Goal: Navigation & Orientation: Find specific page/section

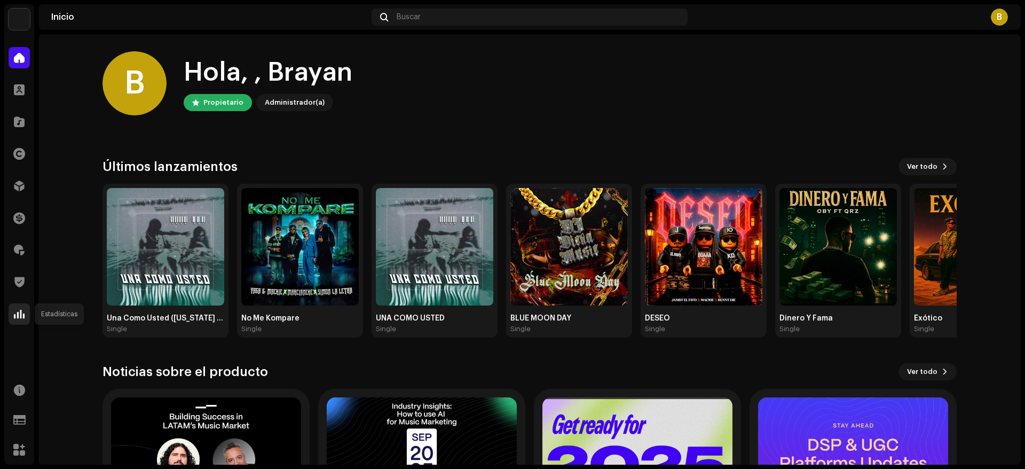
click at [19, 310] on span at bounding box center [19, 314] width 11 height 9
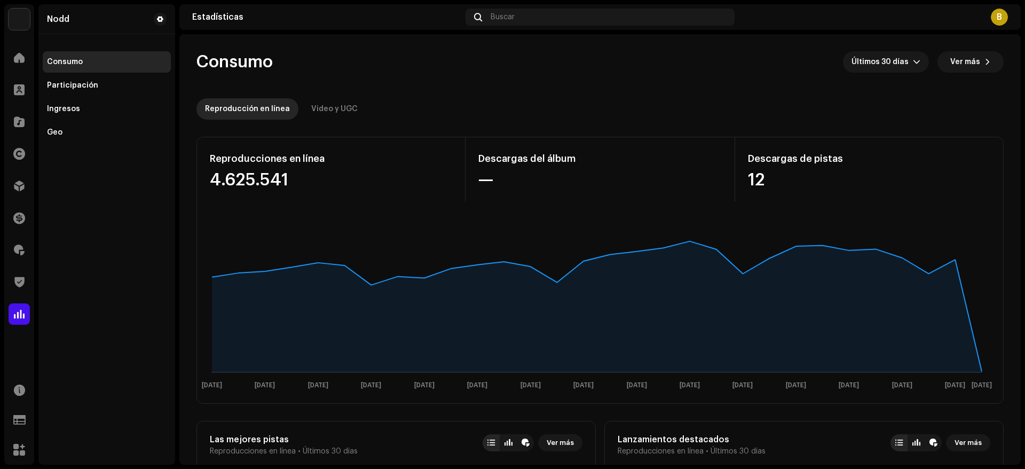
click at [44, 441] on div "Nodd Consumo Participación Ingresos Geo" at bounding box center [106, 234] width 137 height 460
click at [19, 252] on span at bounding box center [19, 250] width 11 height 9
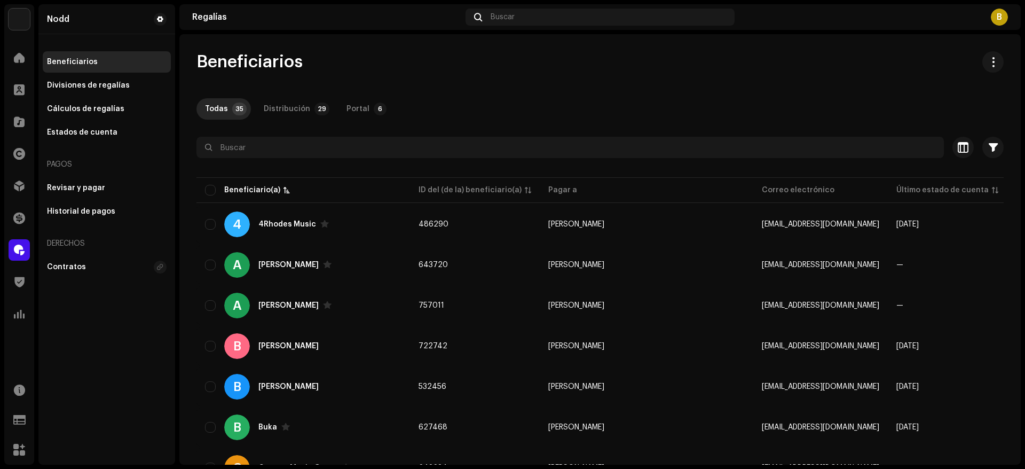
click at [19, 157] on span at bounding box center [19, 153] width 12 height 9
click at [18, 153] on span at bounding box center [19, 153] width 12 height 9
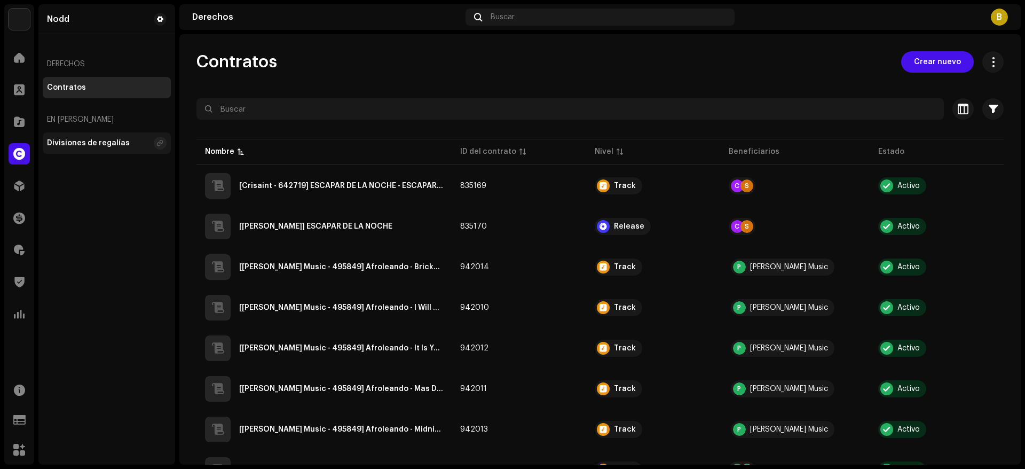
click at [84, 144] on div "Divisiones de regalías" at bounding box center [88, 143] width 83 height 9
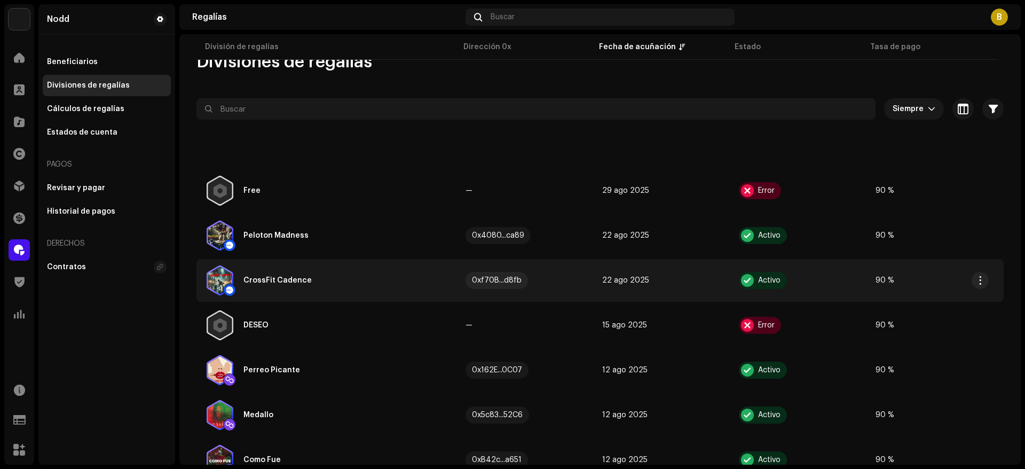
scroll to position [807, 0]
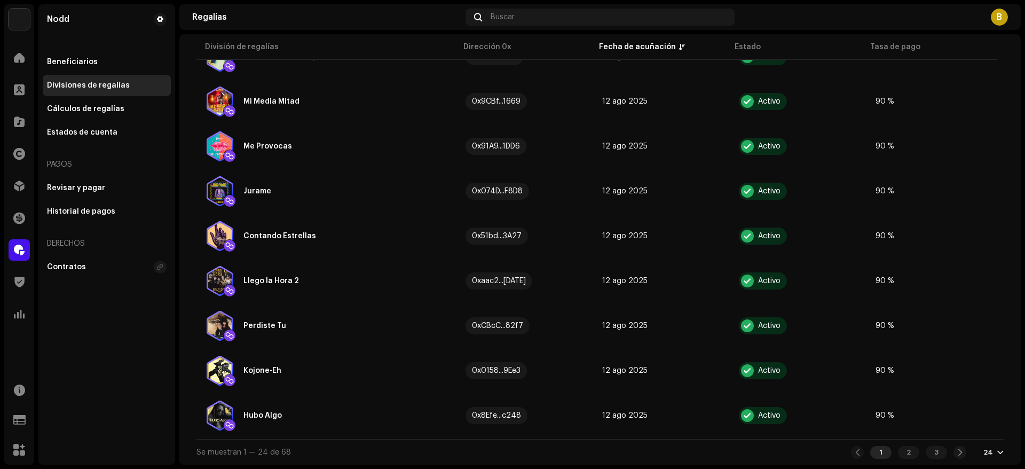
click at [988, 456] on div "1 2 3 24" at bounding box center [927, 452] width 153 height 13
click at [997, 453] on div at bounding box center [1000, 452] width 6 height 9
click at [976, 433] on div "72" at bounding box center [971, 432] width 44 height 21
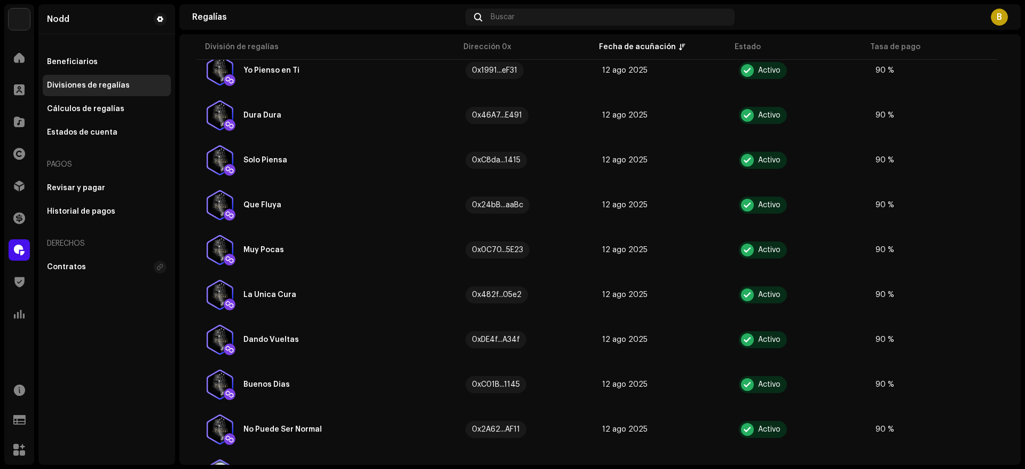
scroll to position [2780, 0]
